Goal: Register for event/course

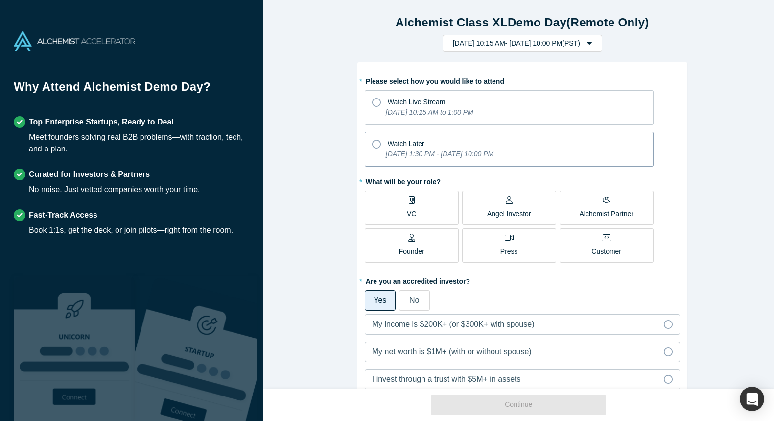
click at [408, 150] on icon "[DATE] 1:30 PM - [DATE] 10:00 PM" at bounding box center [440, 154] width 108 height 8
click at [0, 0] on input "Watch Later [DATE] 1:30 PM - [DATE] 10:00 PM" at bounding box center [0, 0] width 0 height 0
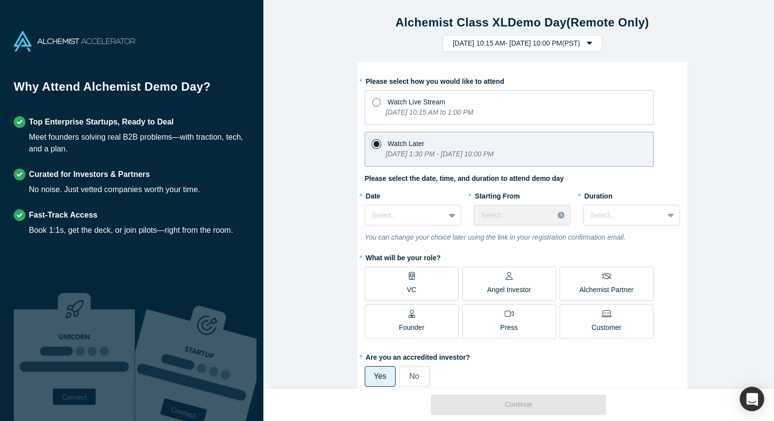
click at [407, 288] on p "VC" at bounding box center [411, 289] width 9 height 10
click at [0, 0] on input "VC" at bounding box center [0, 0] width 0 height 0
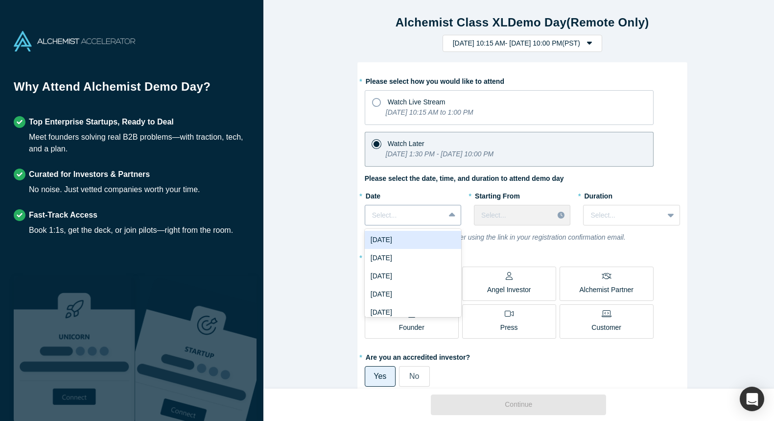
click at [449, 214] on icon at bounding box center [452, 214] width 6 height 4
click at [413, 239] on div "[DATE]" at bounding box center [413, 240] width 96 height 18
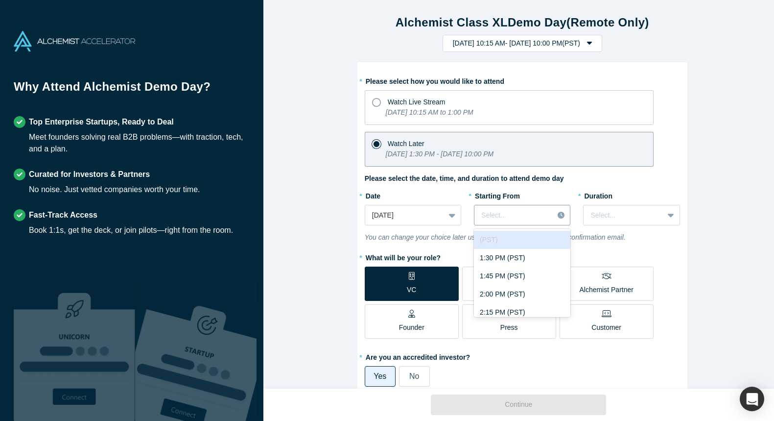
click at [534, 214] on div at bounding box center [513, 215] width 65 height 12
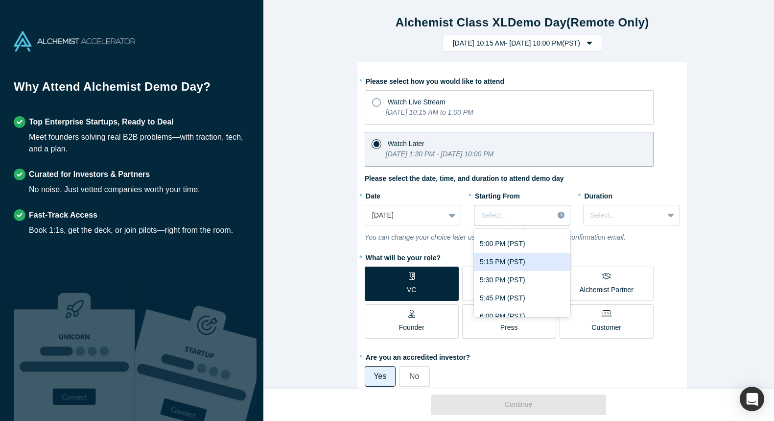
scroll to position [271, 0]
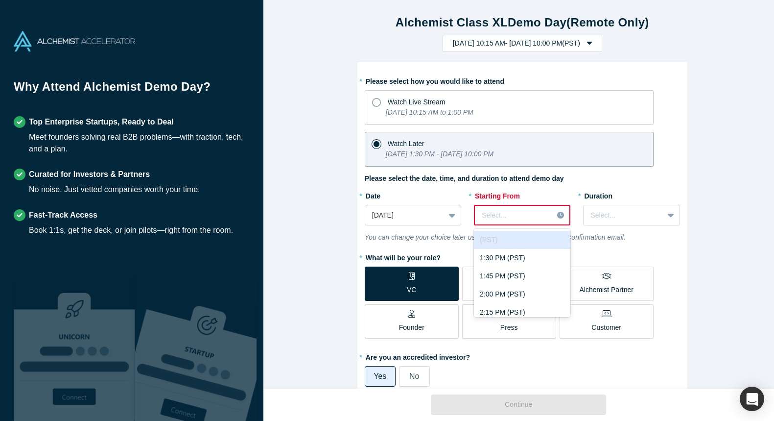
click at [560, 215] on icon at bounding box center [560, 214] width 7 height 7
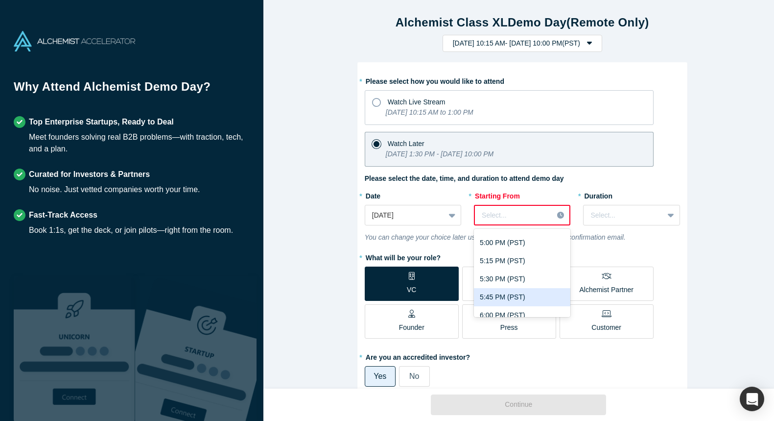
scroll to position [272, 0]
click at [504, 306] on div "6:00 PM (PST)" at bounding box center [522, 312] width 96 height 18
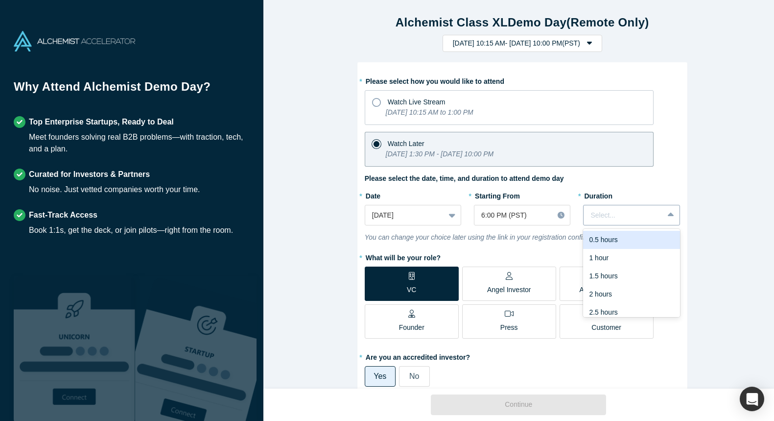
click at [601, 220] on div at bounding box center [623, 215] width 66 height 12
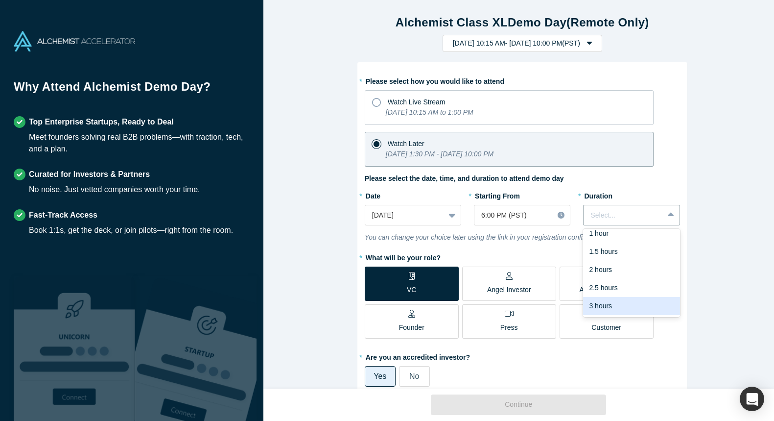
click at [601, 305] on div "3 hours" at bounding box center [631, 306] width 96 height 18
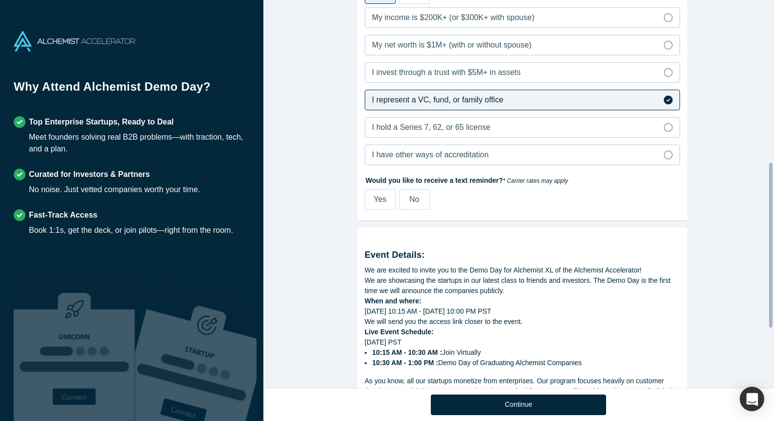
scroll to position [384, 0]
click at [416, 196] on span "No" at bounding box center [414, 197] width 10 height 8
click at [0, 0] on input "No" at bounding box center [0, 0] width 0 height 0
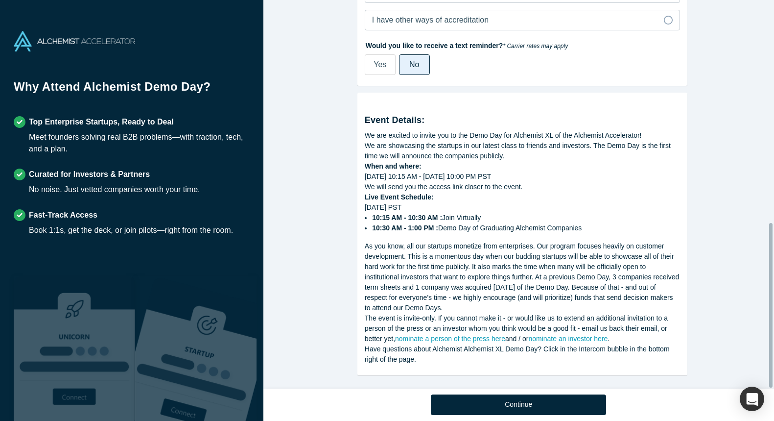
scroll to position [526, 0]
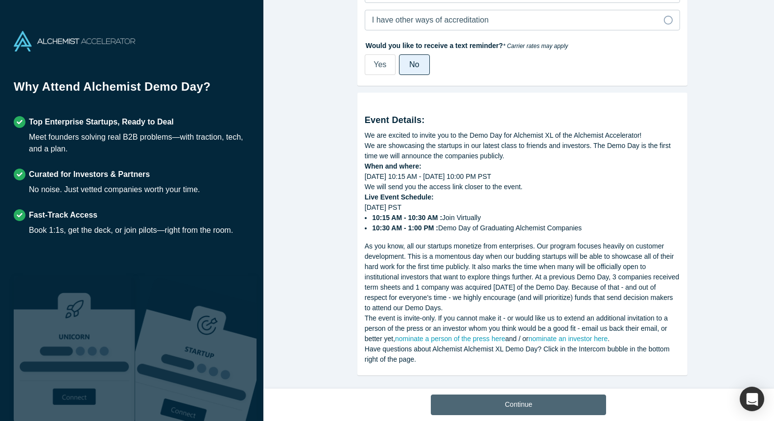
click at [519, 403] on button "Continue" at bounding box center [518, 404] width 175 height 21
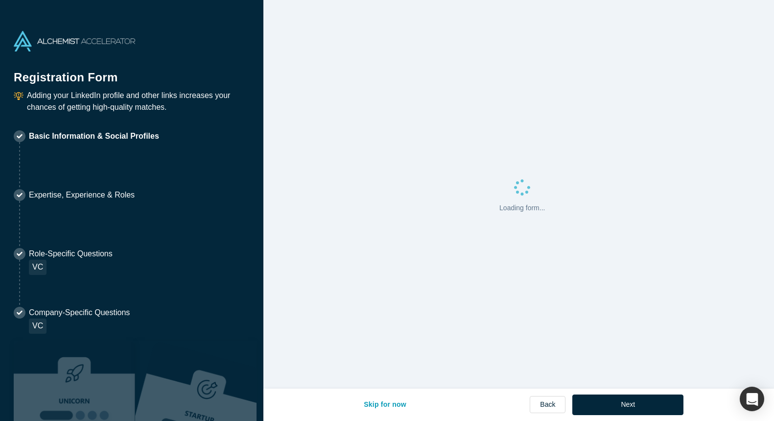
select select "US"
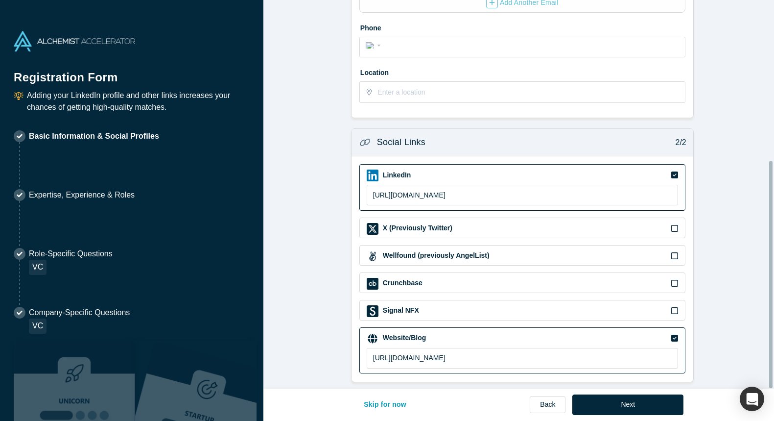
scroll to position [272, 0]
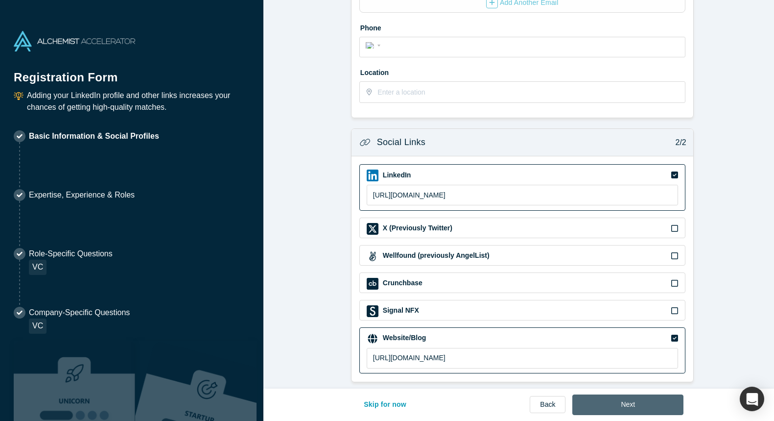
click at [635, 407] on button "Next" at bounding box center [627, 404] width 111 height 21
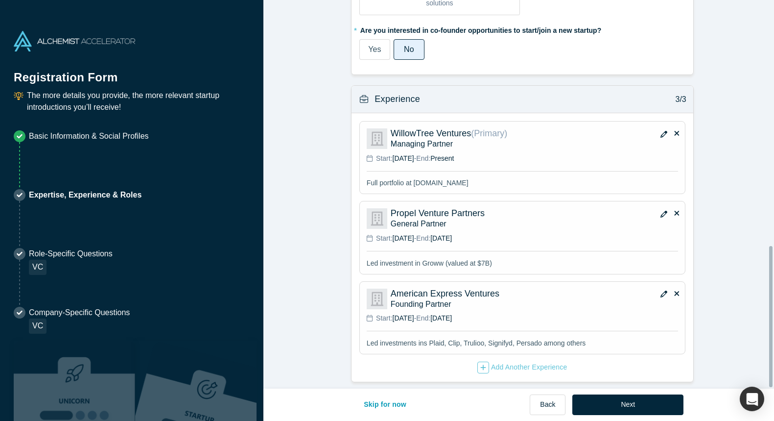
scroll to position [674, 0]
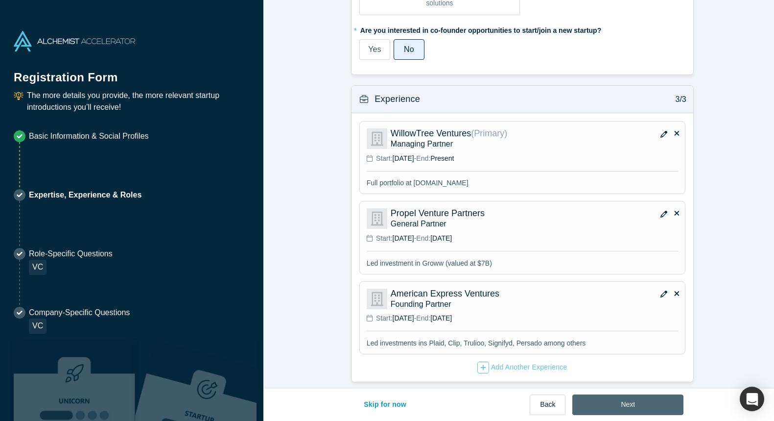
click at [631, 407] on button "Next" at bounding box center [627, 404] width 111 height 21
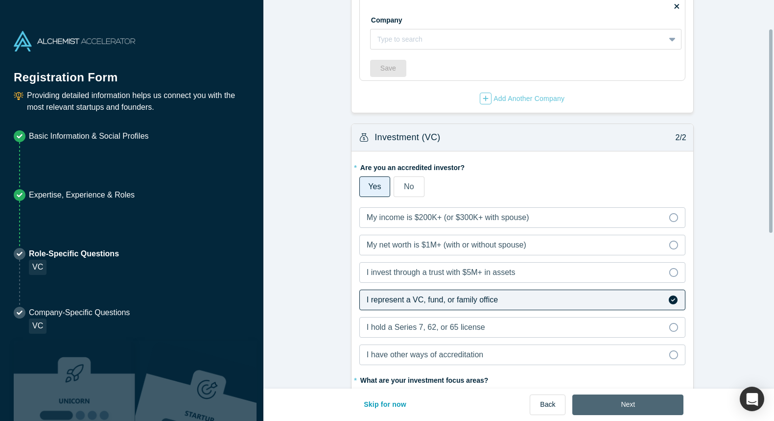
scroll to position [54, 0]
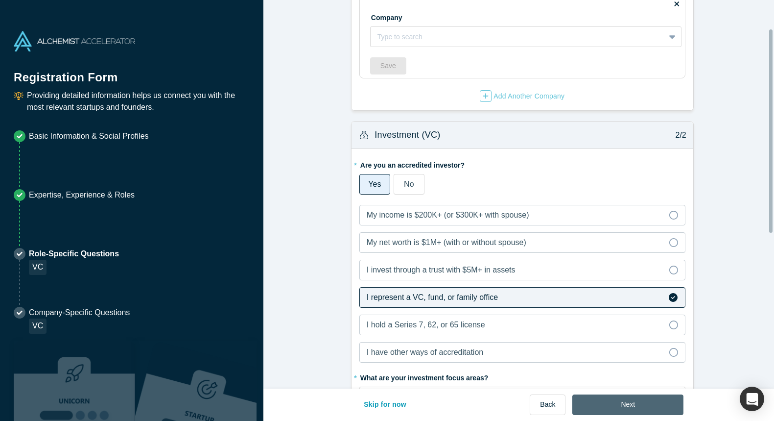
click at [651, 409] on button "Next" at bounding box center [627, 404] width 111 height 21
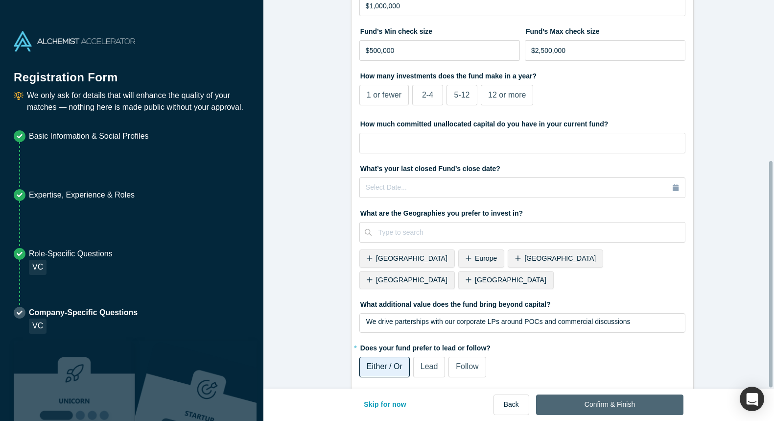
scroll to position [274, 0]
click at [599, 412] on button "Confirm & Finish" at bounding box center [609, 404] width 147 height 21
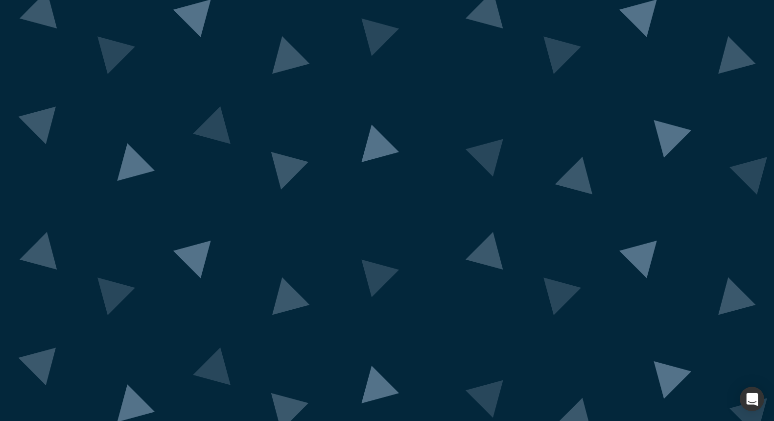
scroll to position [0, 0]
